Goal: Check status: Check status

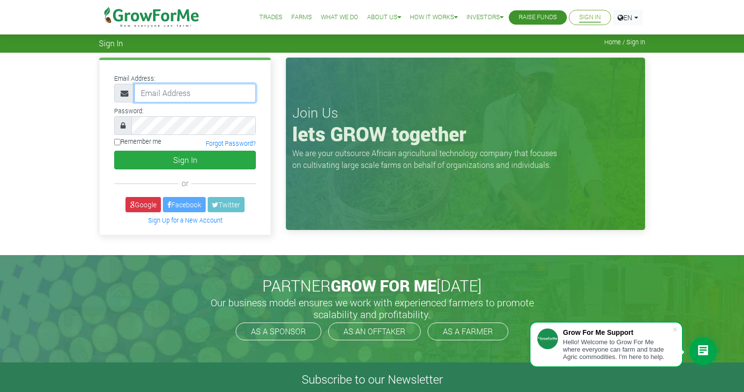
type input "kwamemicky@gmail.com"
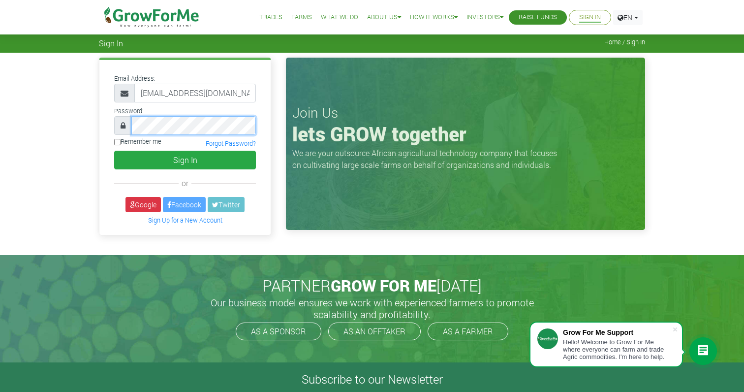
click at [185, 159] on button "Sign In" at bounding box center [185, 160] width 142 height 19
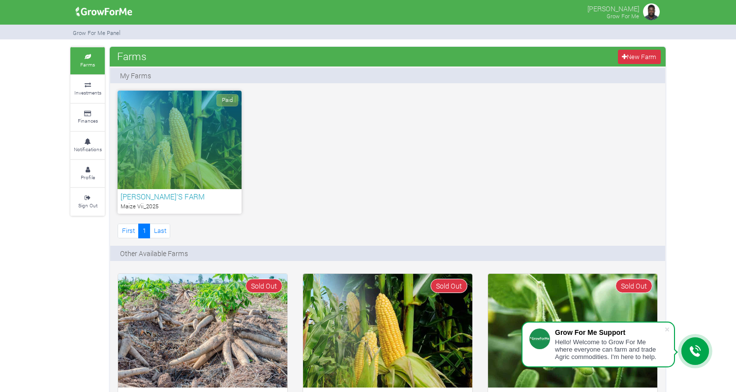
click at [200, 151] on div "Paid" at bounding box center [180, 140] width 124 height 98
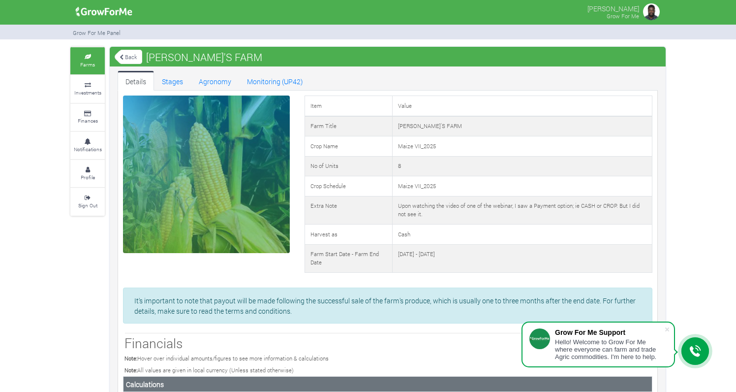
click at [131, 53] on link "Back" at bounding box center [129, 57] width 28 height 16
